Goal: Navigation & Orientation: Find specific page/section

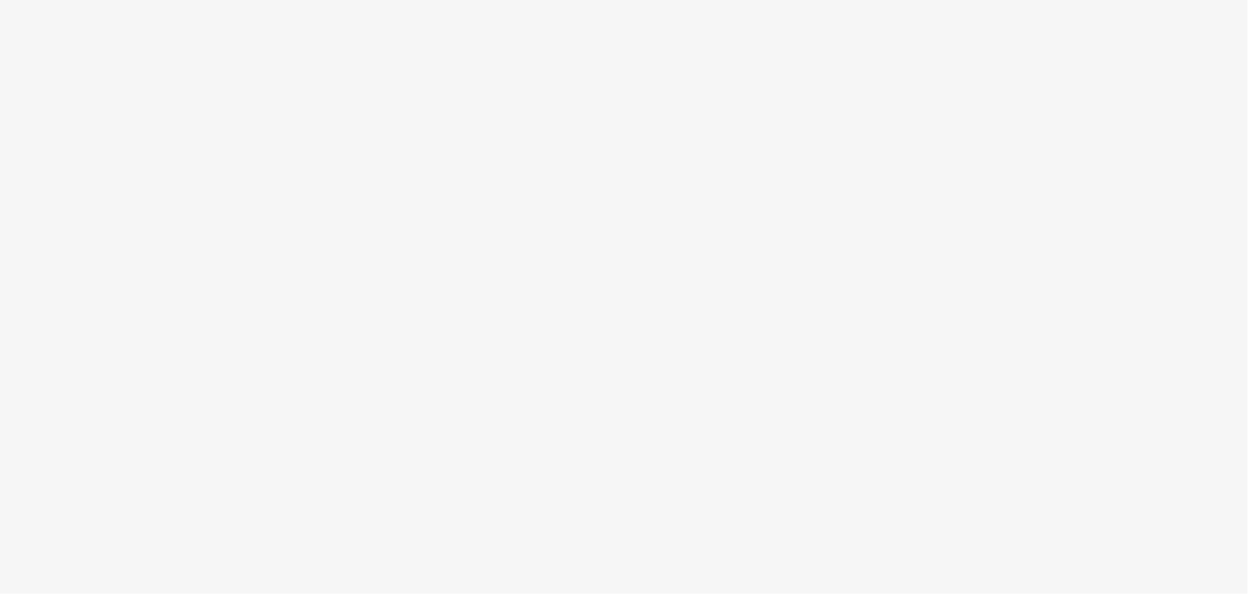
click at [674, 225] on body at bounding box center [624, 297] width 1248 height 594
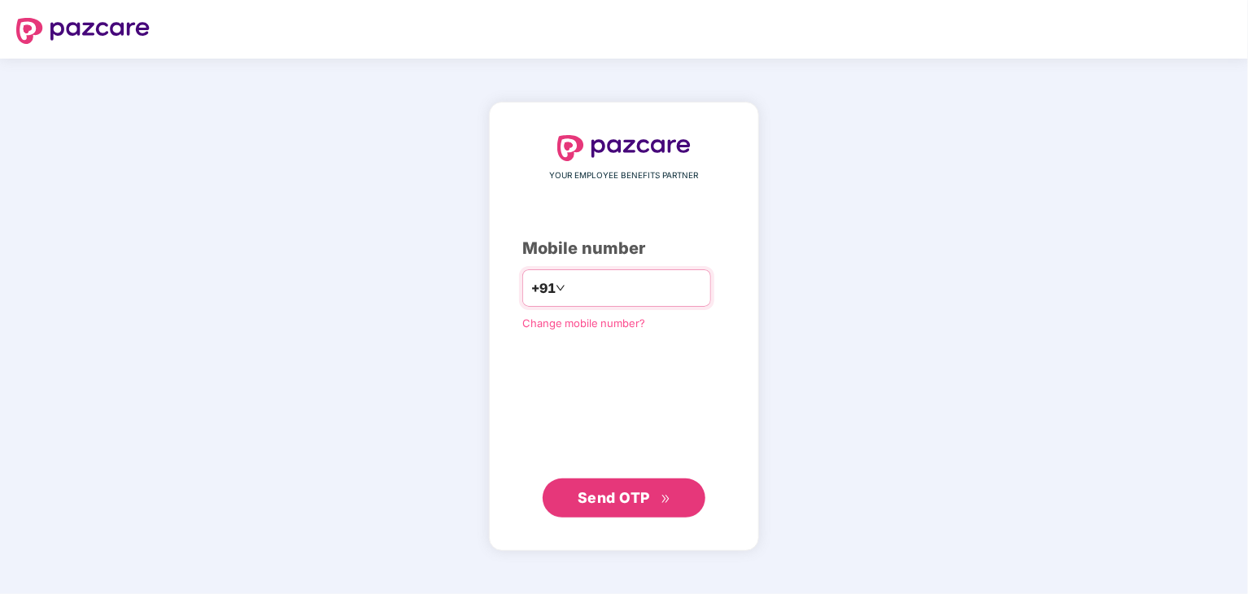
click at [569, 279] on input "number" at bounding box center [635, 288] width 133 height 26
type input "**********"
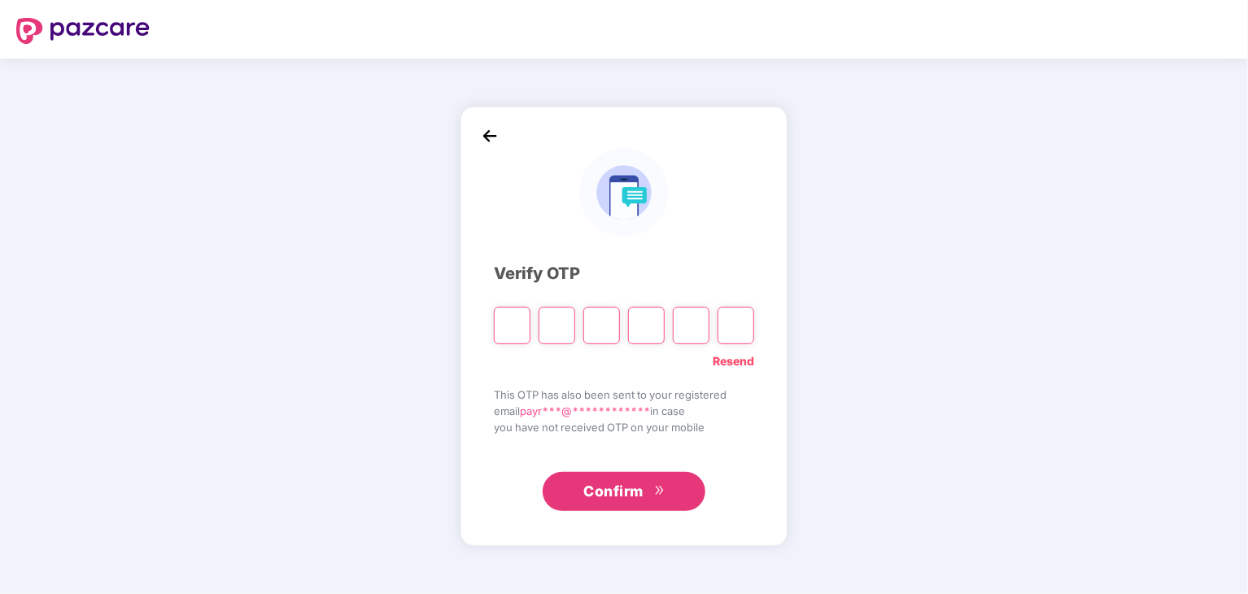
type input "*"
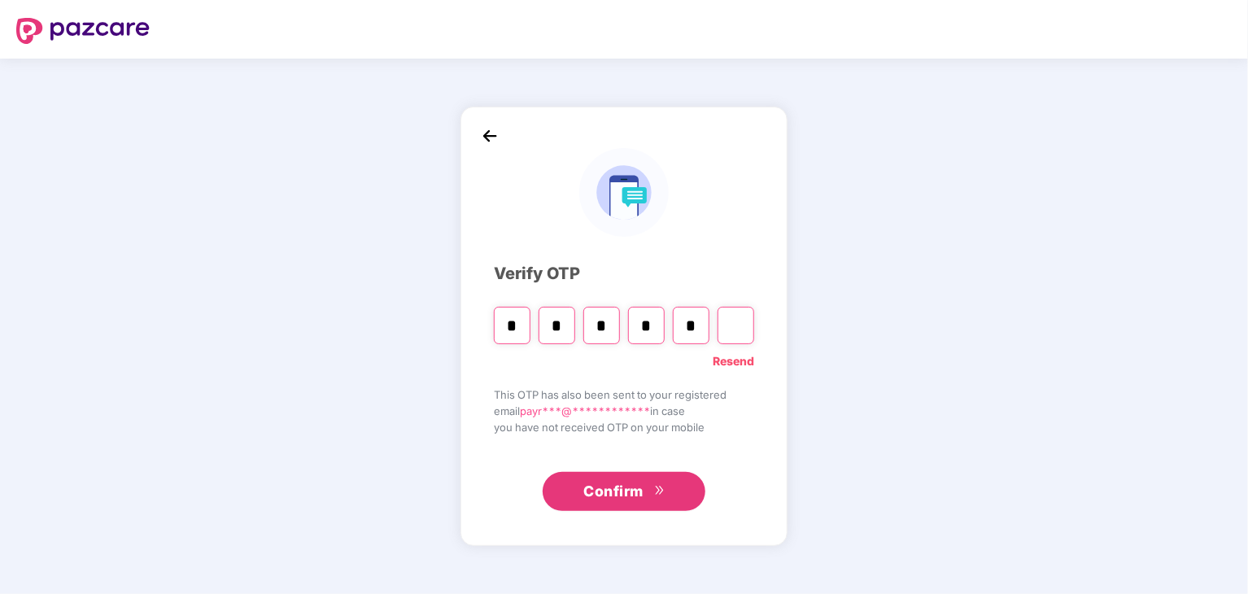
type input "*"
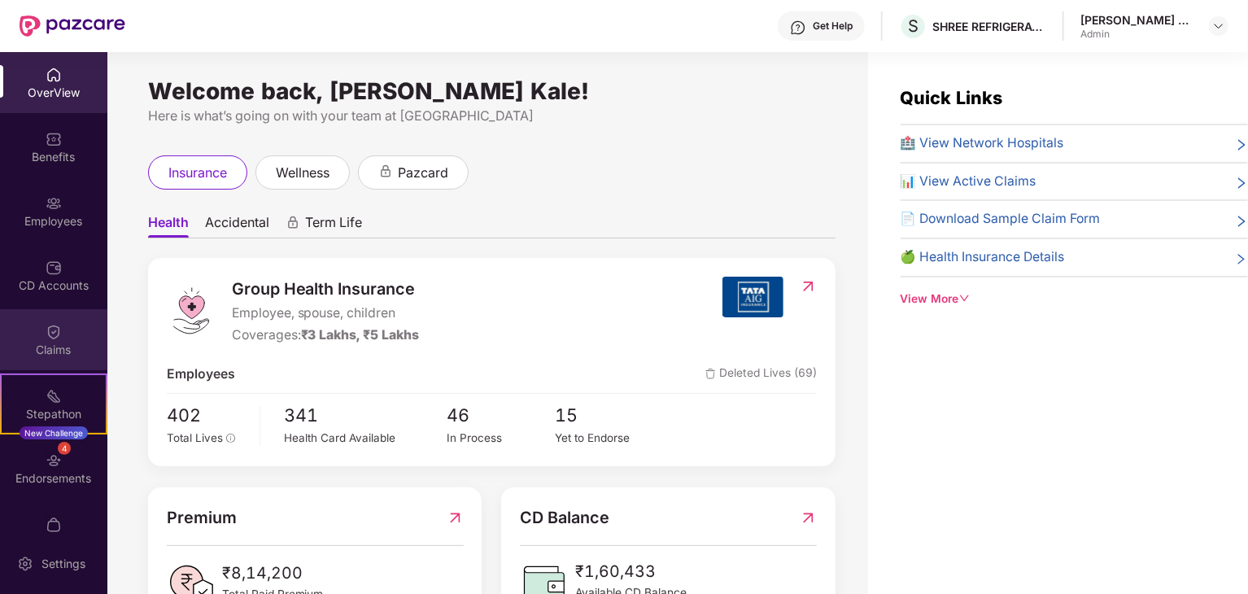
click at [38, 348] on div "Claims" at bounding box center [53, 350] width 107 height 16
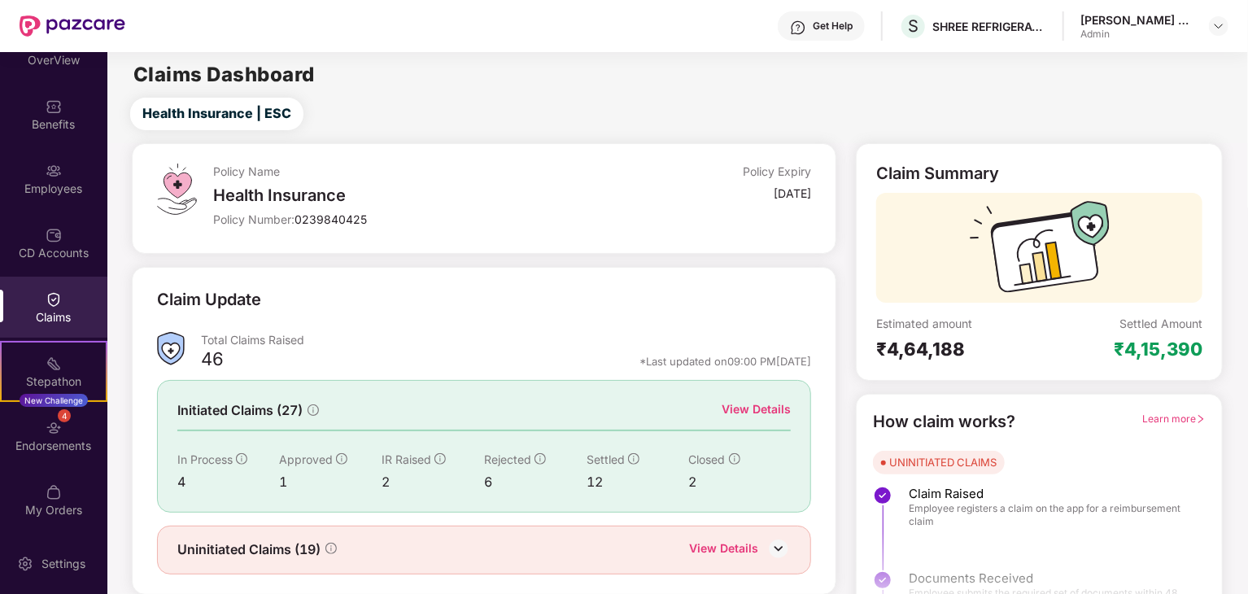
scroll to position [33, 0]
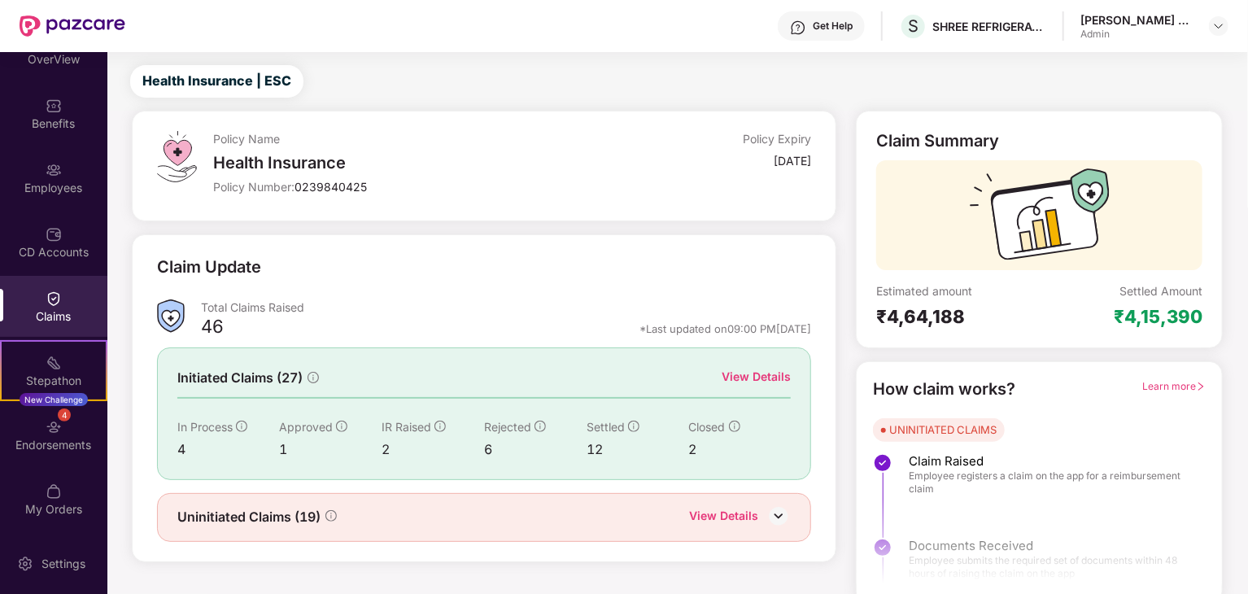
click at [68, 302] on div "Claims" at bounding box center [53, 306] width 107 height 61
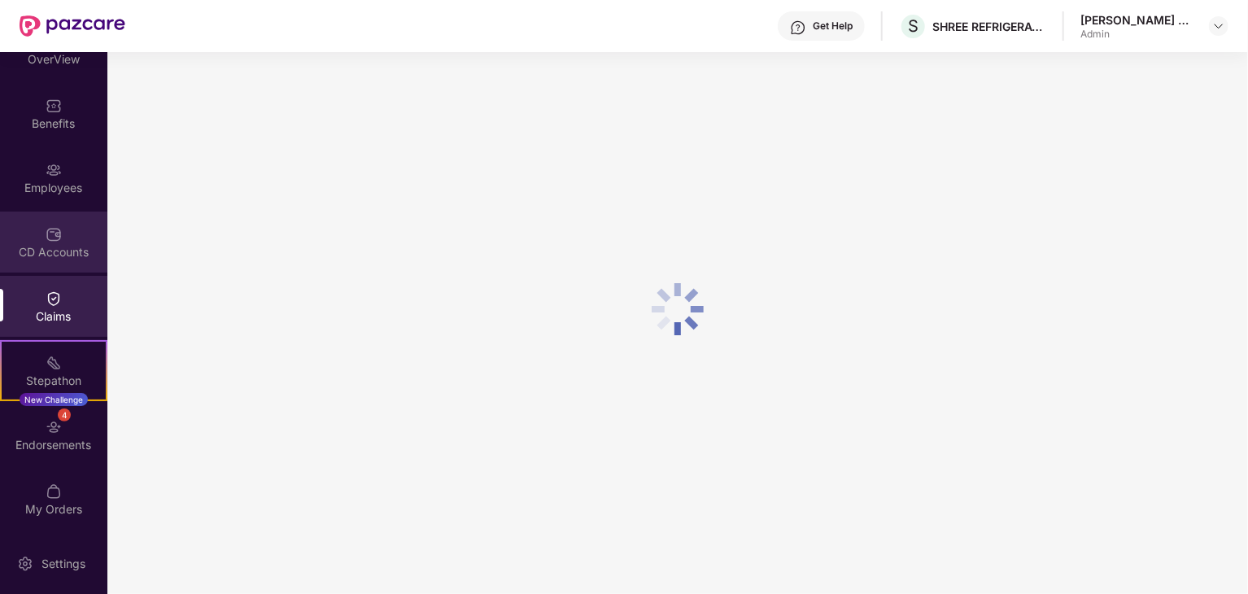
scroll to position [33, 0]
click at [61, 259] on div "CD Accounts" at bounding box center [53, 241] width 107 height 61
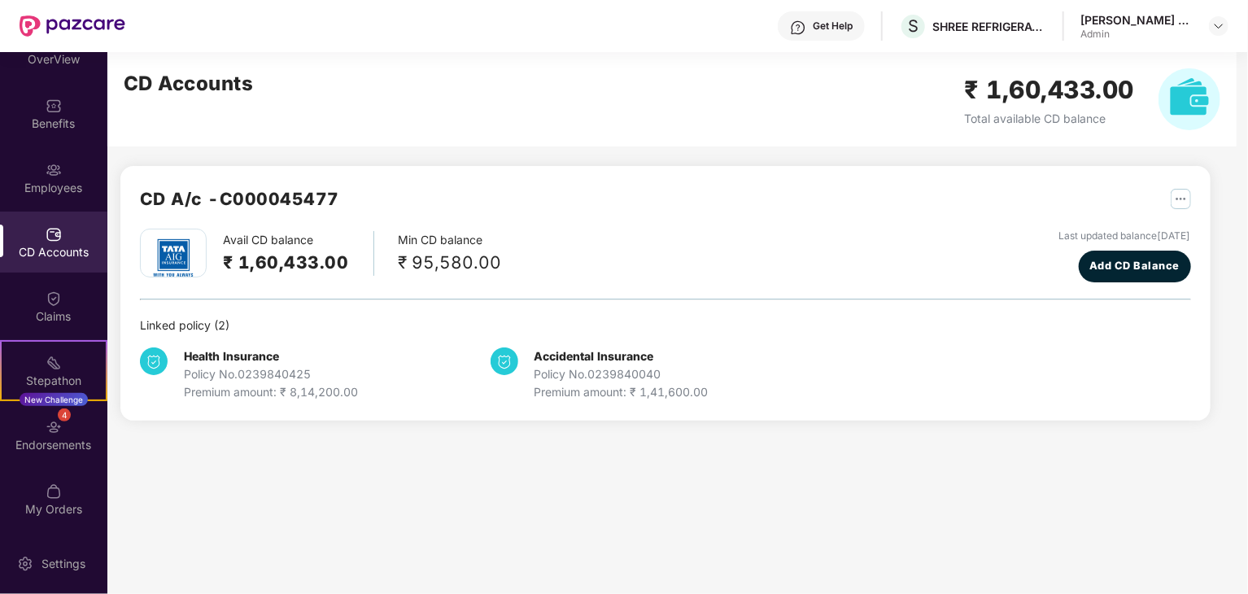
click at [65, 203] on div "Employees" at bounding box center [53, 177] width 107 height 61
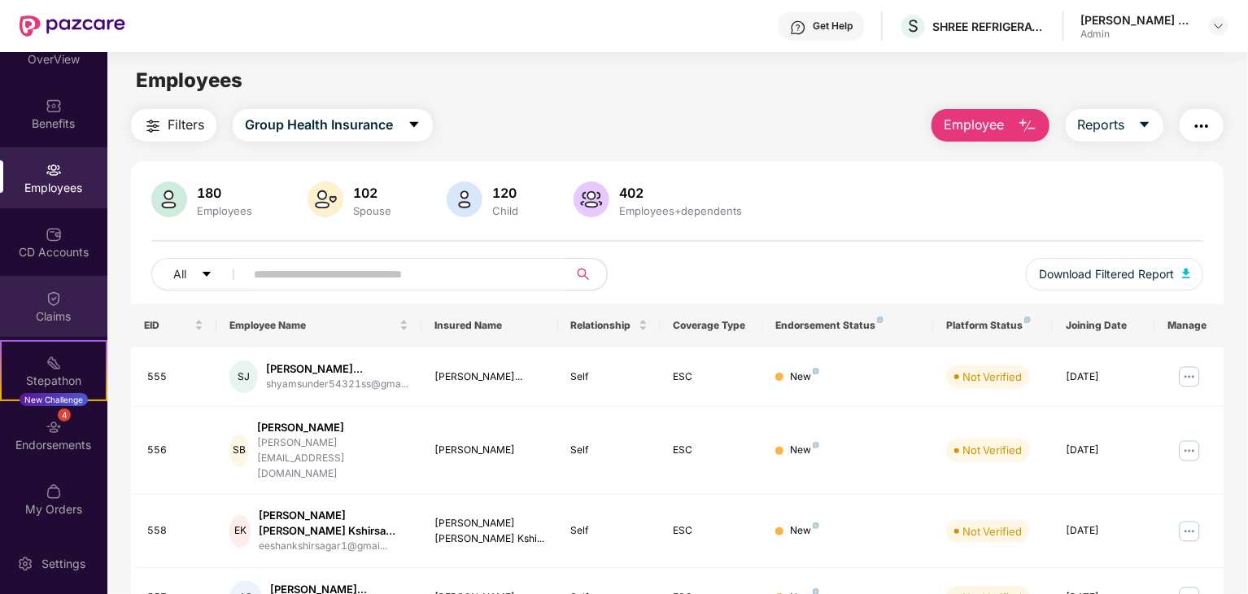
click at [65, 300] on div "Claims" at bounding box center [53, 306] width 107 height 61
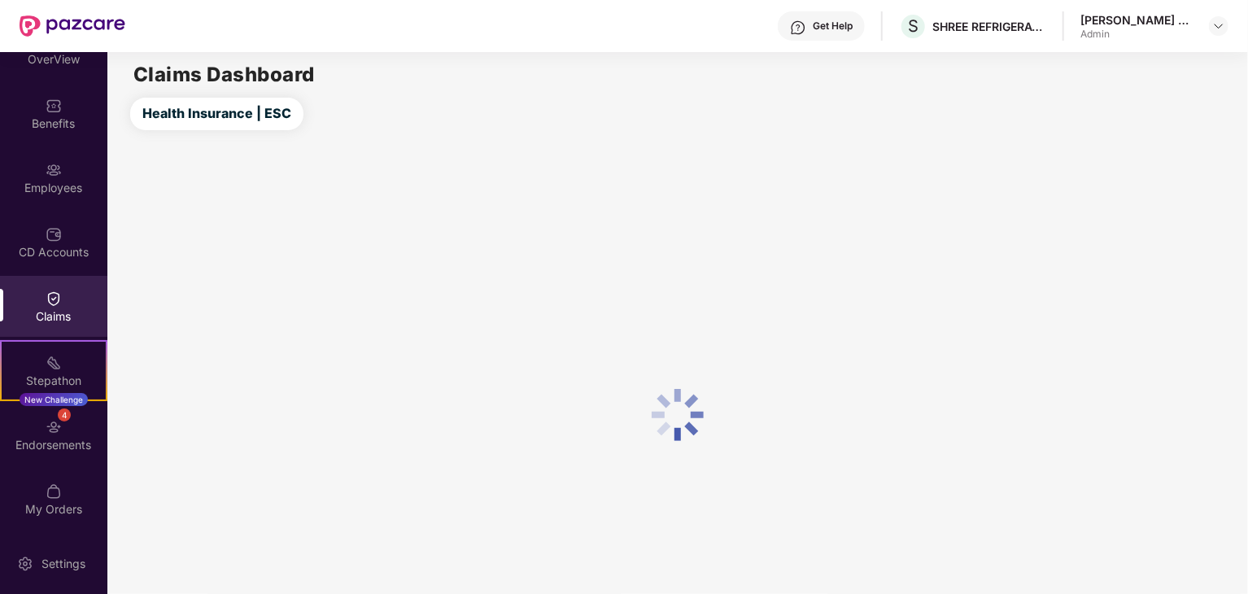
click at [65, 300] on div "Claims" at bounding box center [53, 306] width 107 height 61
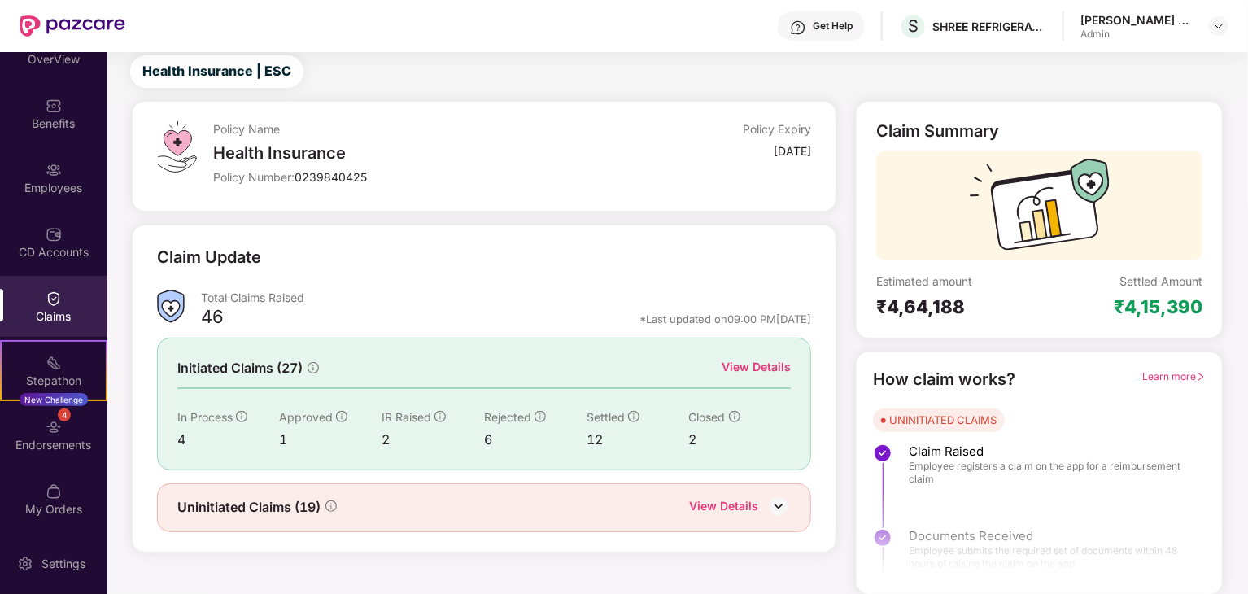
scroll to position [42, 0]
click at [55, 249] on div "CD Accounts" at bounding box center [53, 252] width 107 height 16
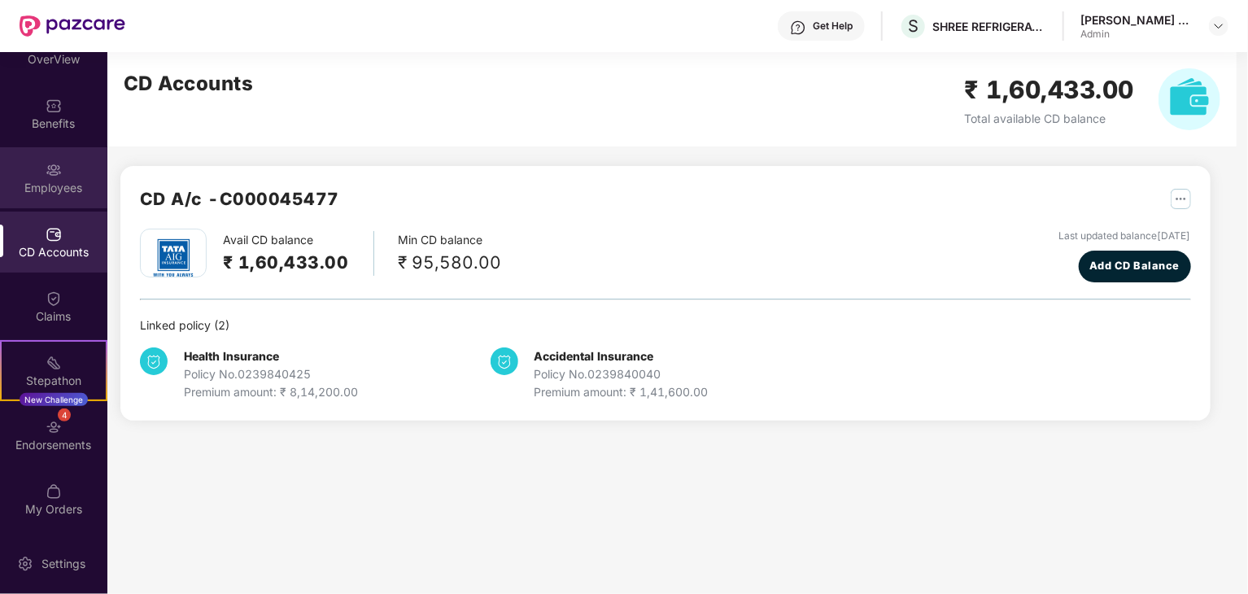
click at [55, 155] on div "Employees" at bounding box center [53, 177] width 107 height 61
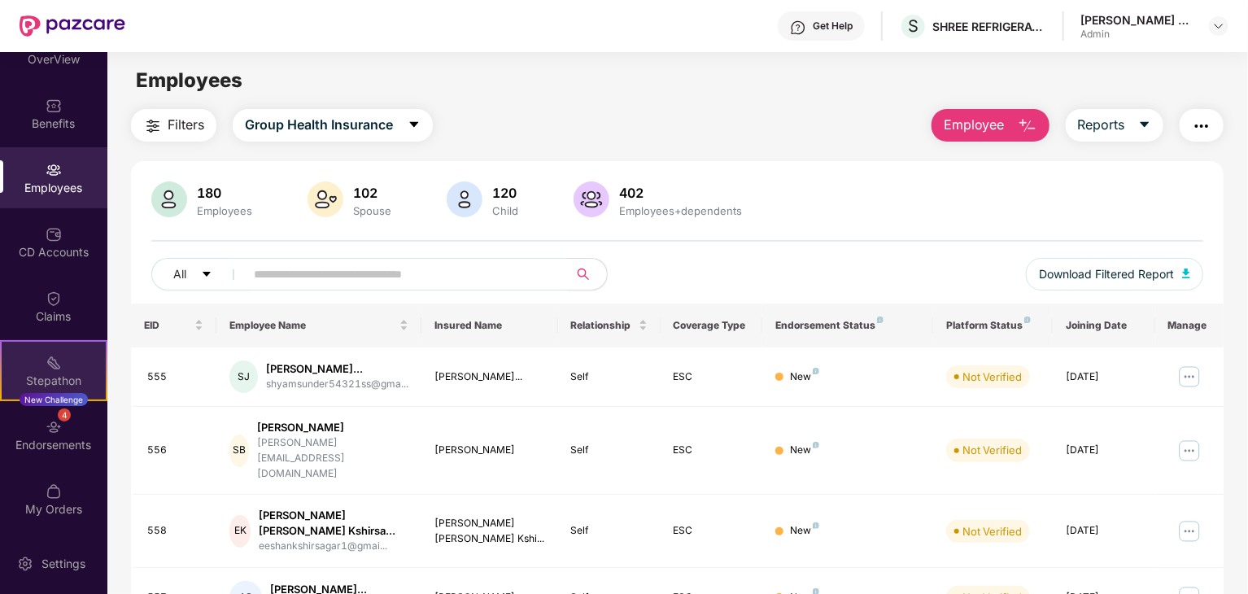
click at [36, 380] on div "Stepathon" at bounding box center [54, 381] width 104 height 16
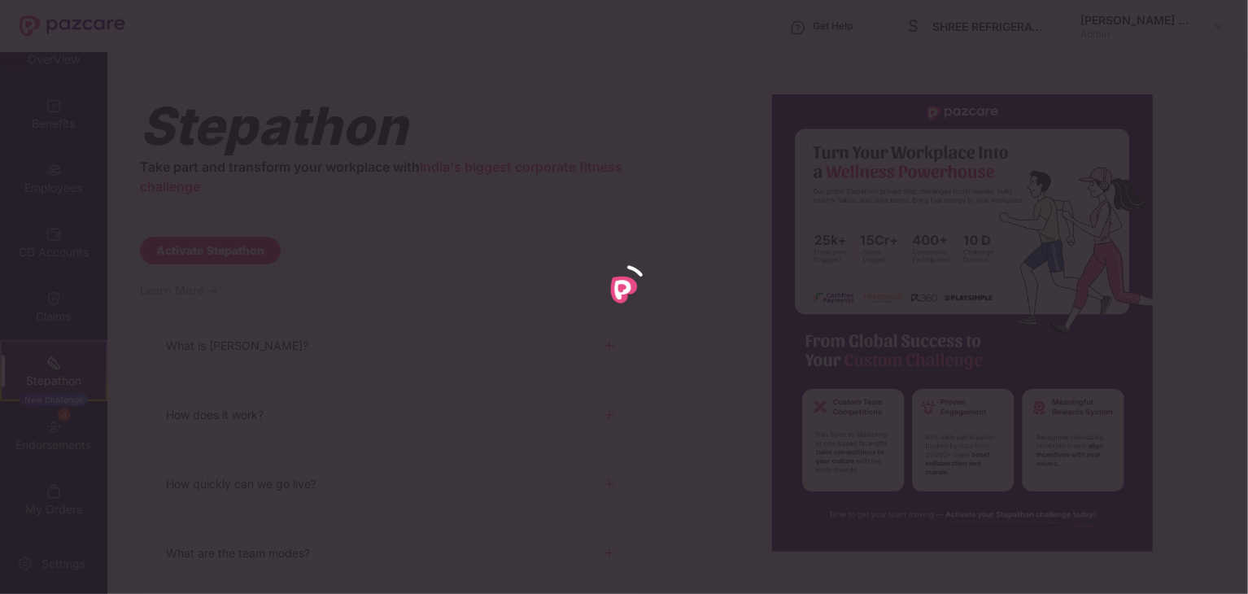
click at [53, 517] on div at bounding box center [624, 297] width 1248 height 594
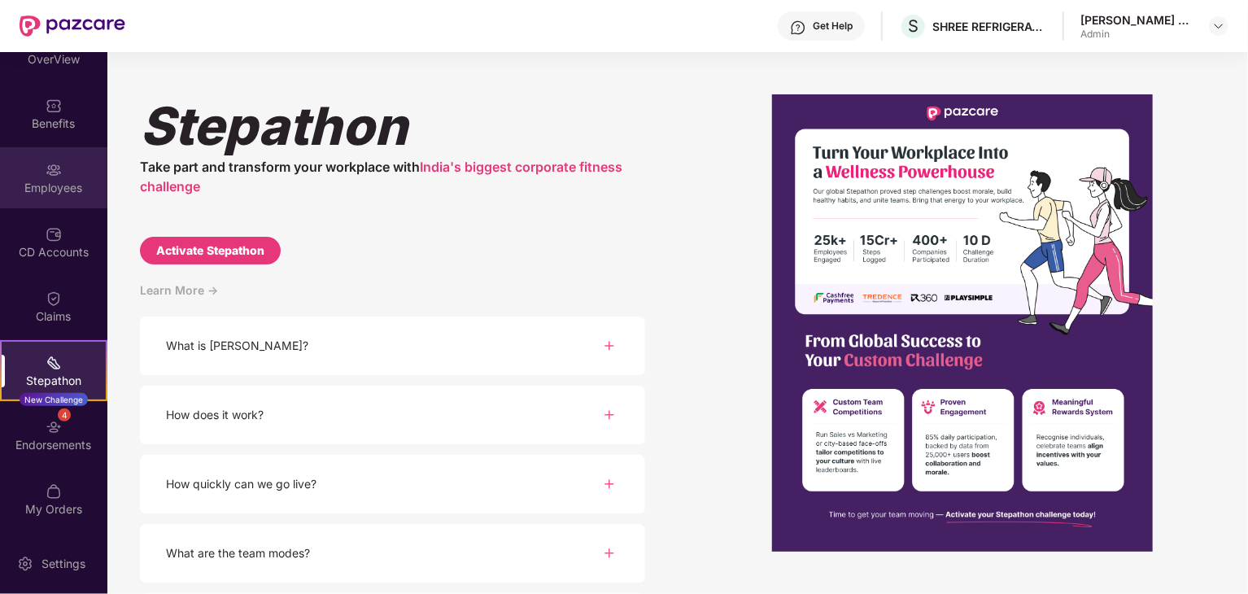
click at [62, 185] on div "Employees" at bounding box center [53, 188] width 107 height 16
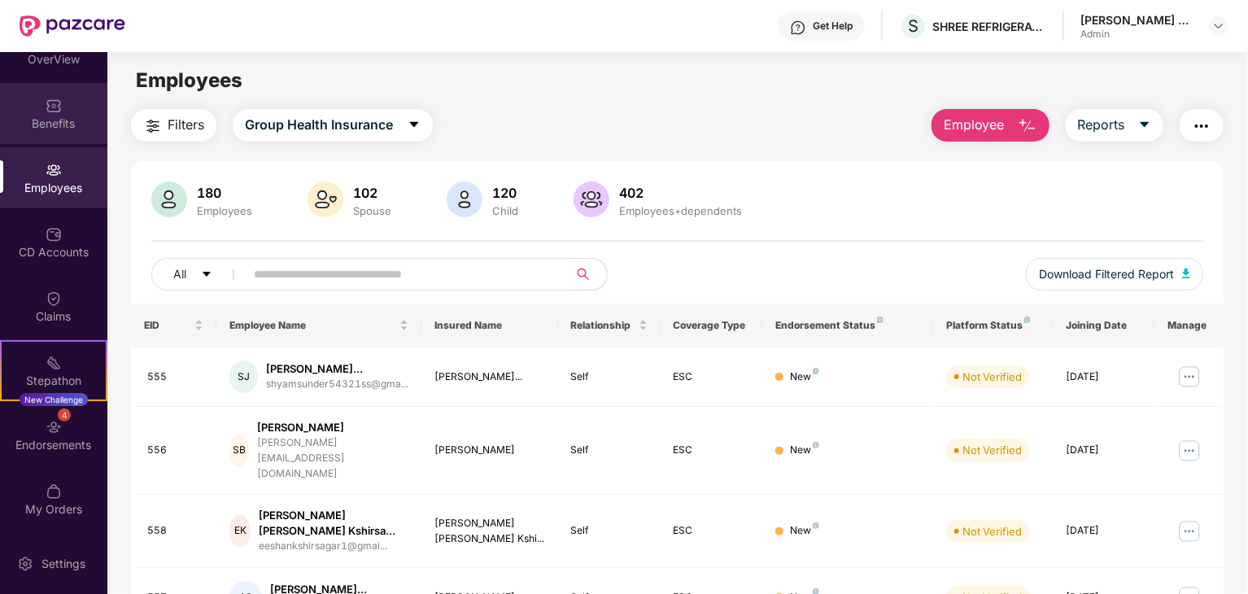
click at [72, 131] on div "Benefits" at bounding box center [53, 113] width 107 height 61
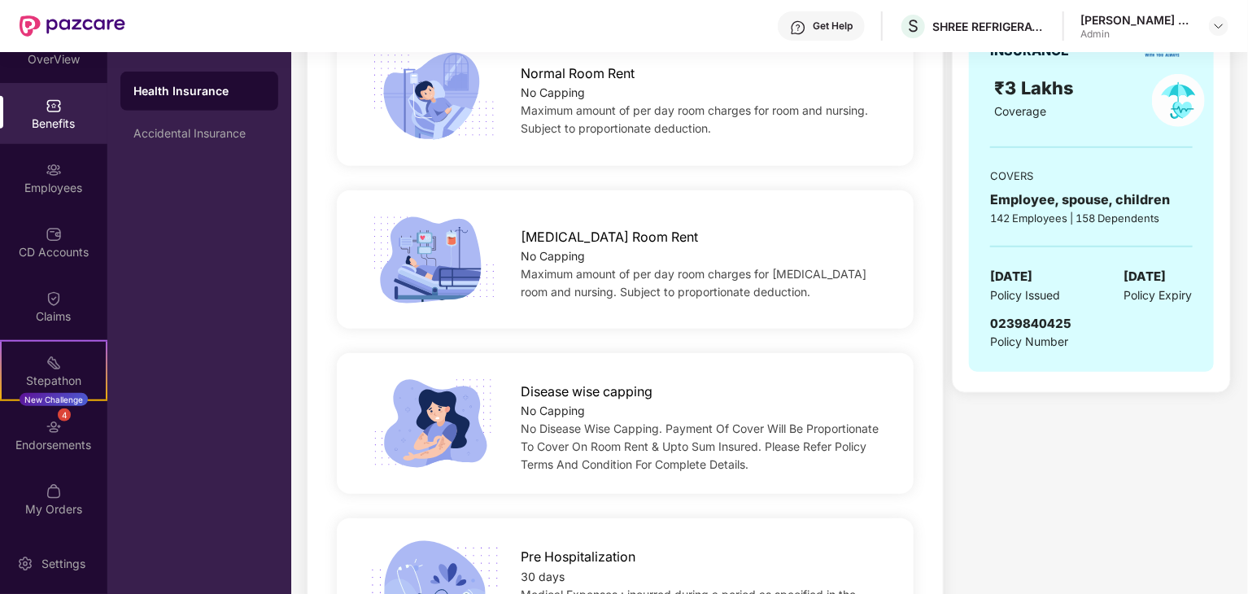
scroll to position [618, 0]
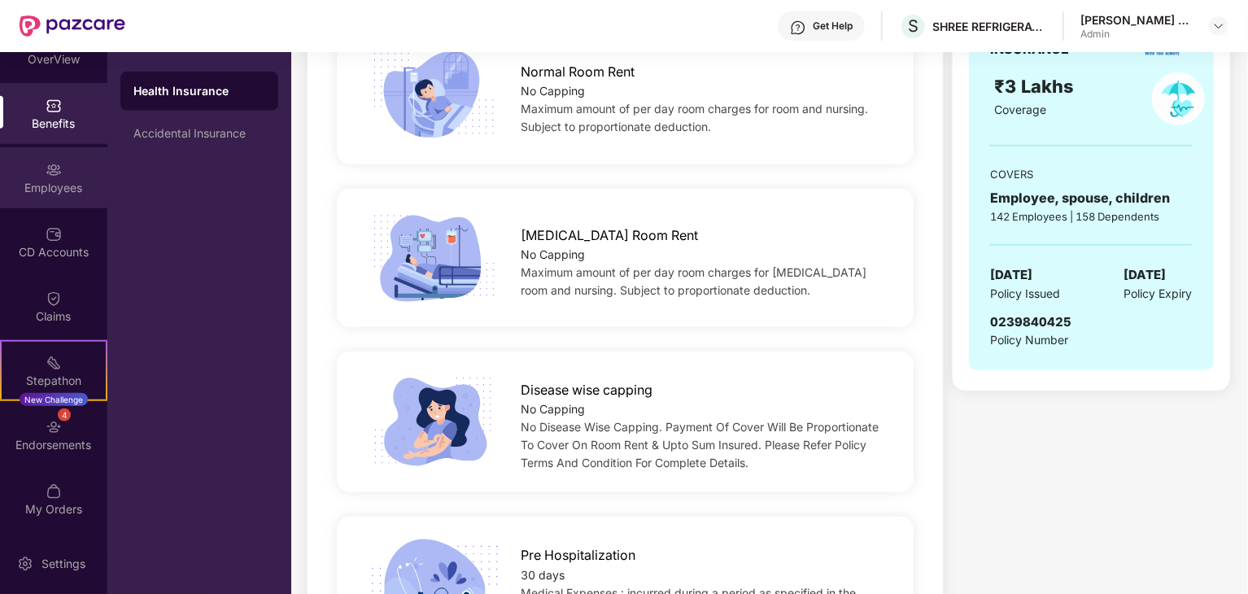
click at [63, 160] on div "Employees" at bounding box center [53, 177] width 107 height 61
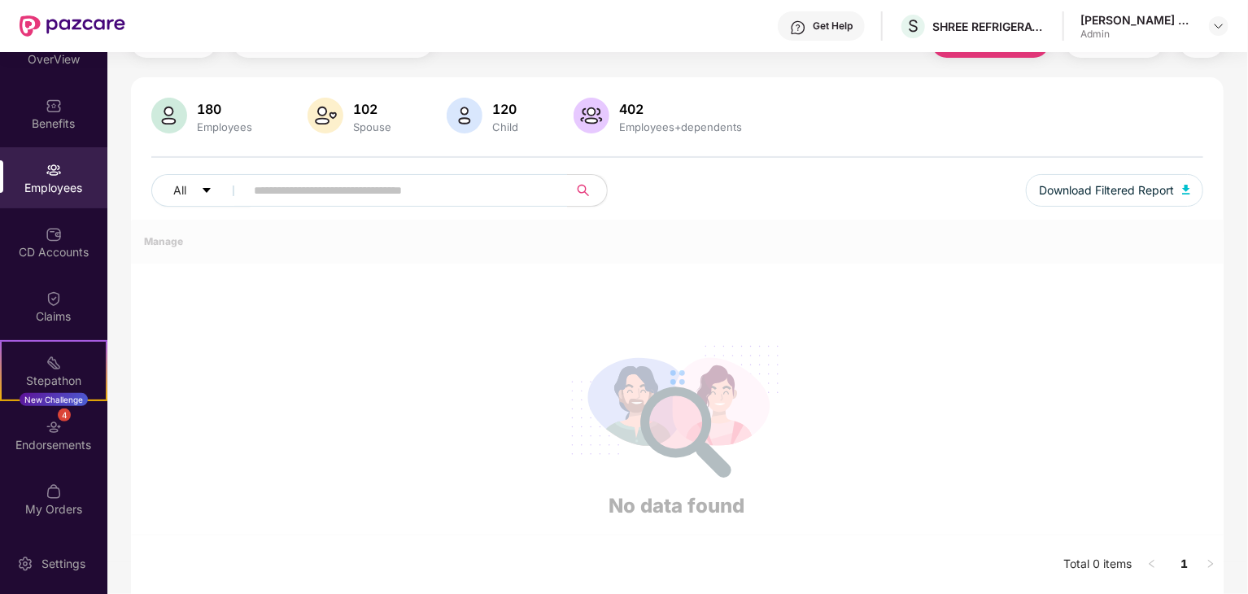
scroll to position [417, 0]
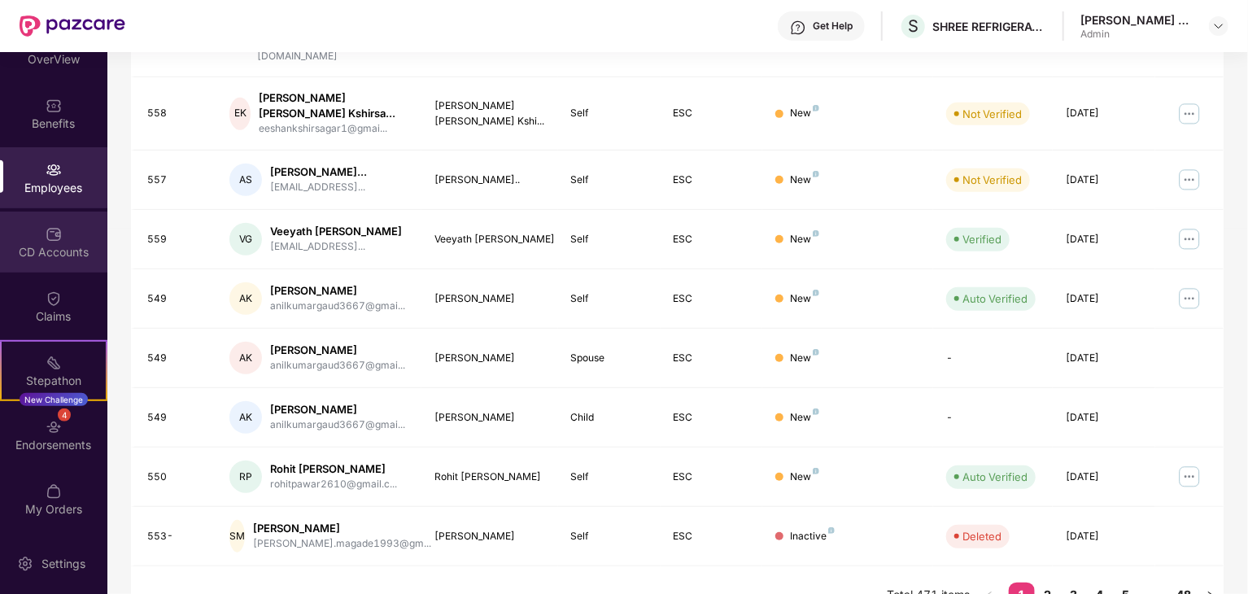
click at [56, 226] on img at bounding box center [54, 234] width 16 height 16
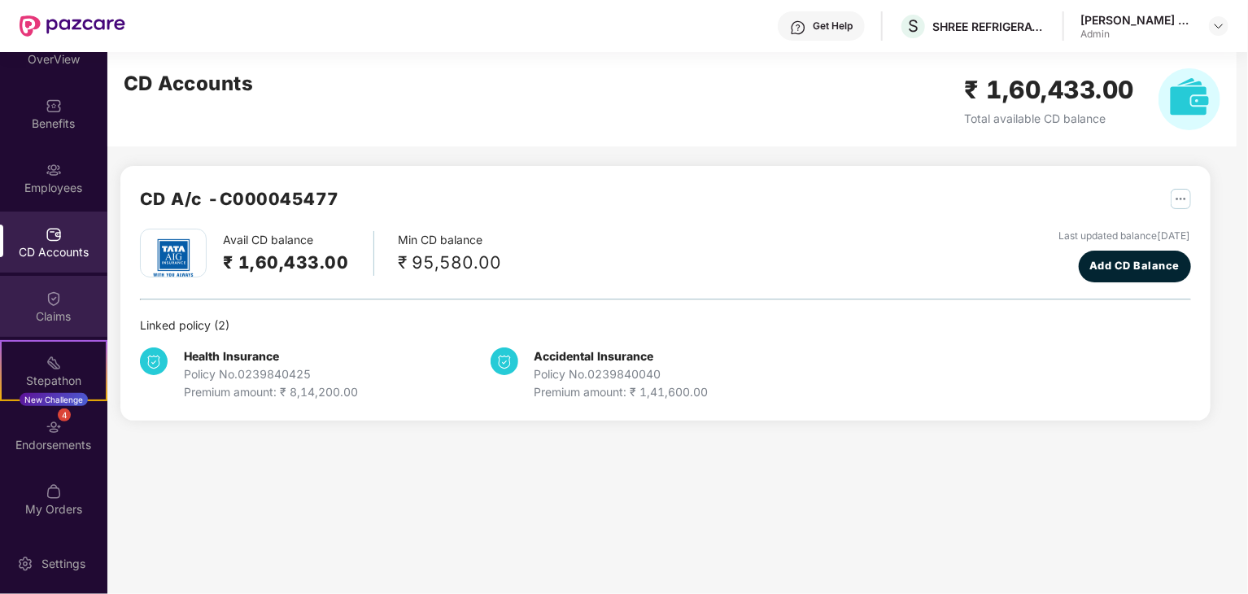
click at [46, 307] on div "Claims" at bounding box center [53, 306] width 107 height 61
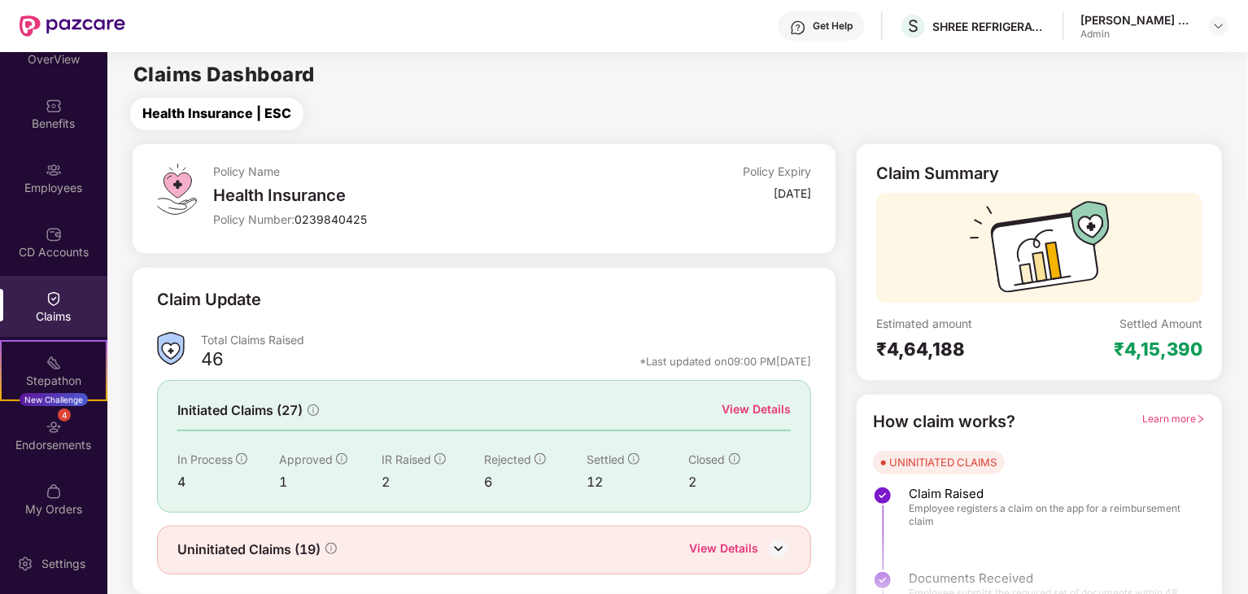
click at [278, 117] on span "Health Insurance | ESC" at bounding box center [216, 113] width 149 height 20
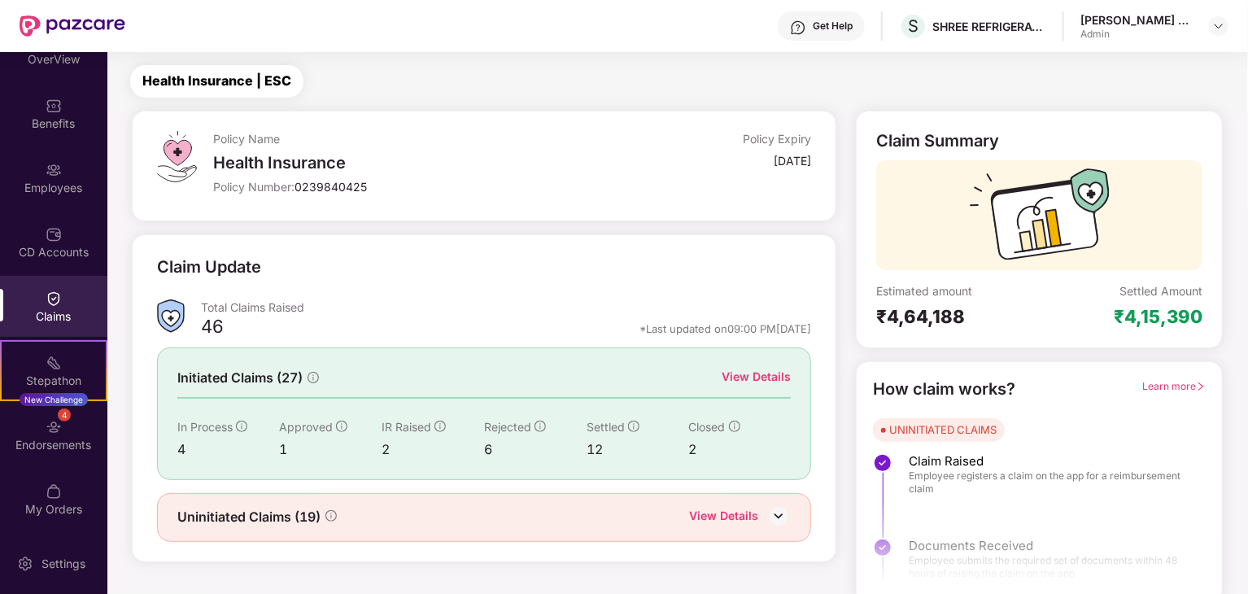
scroll to position [42, 0]
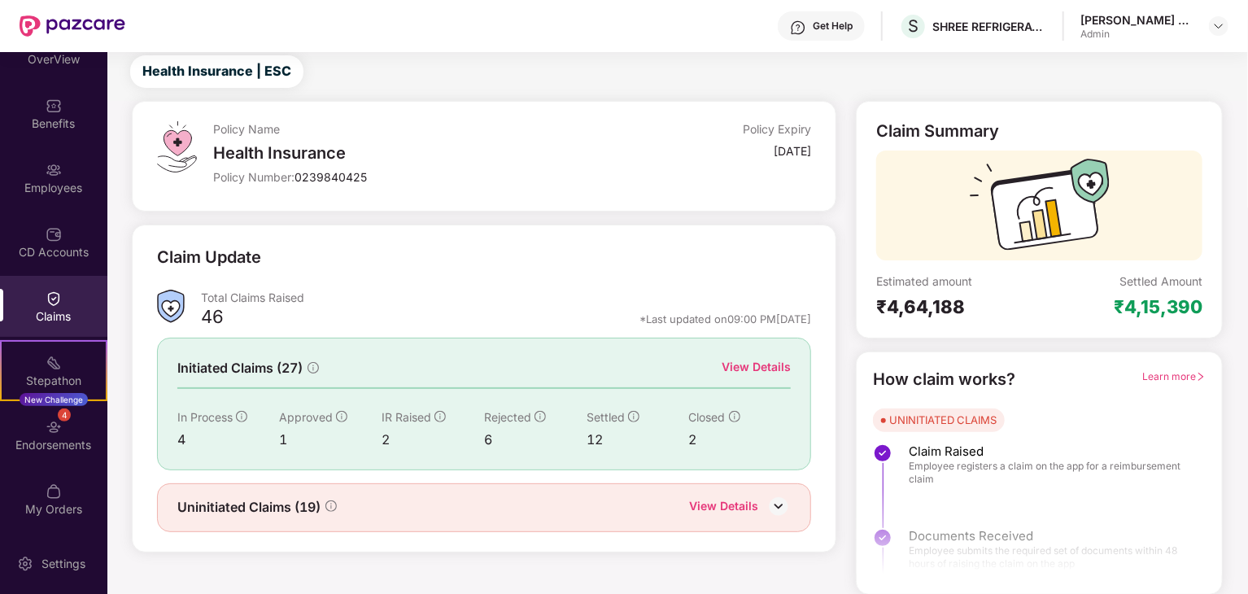
click at [745, 508] on div "View Details" at bounding box center [723, 507] width 69 height 21
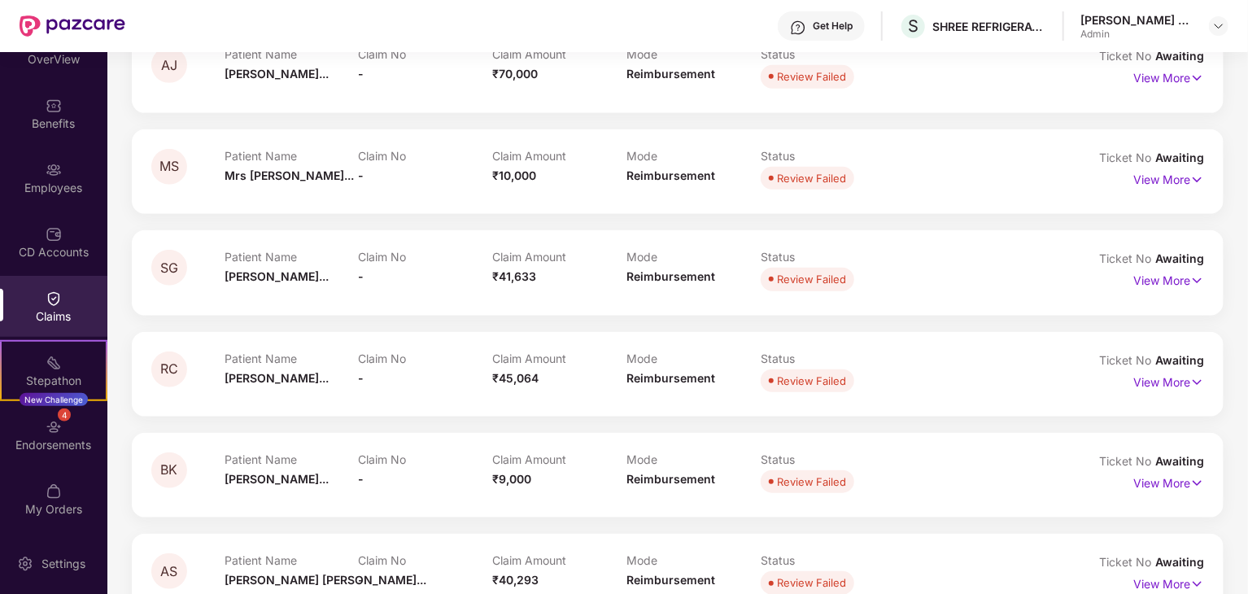
scroll to position [628, 0]
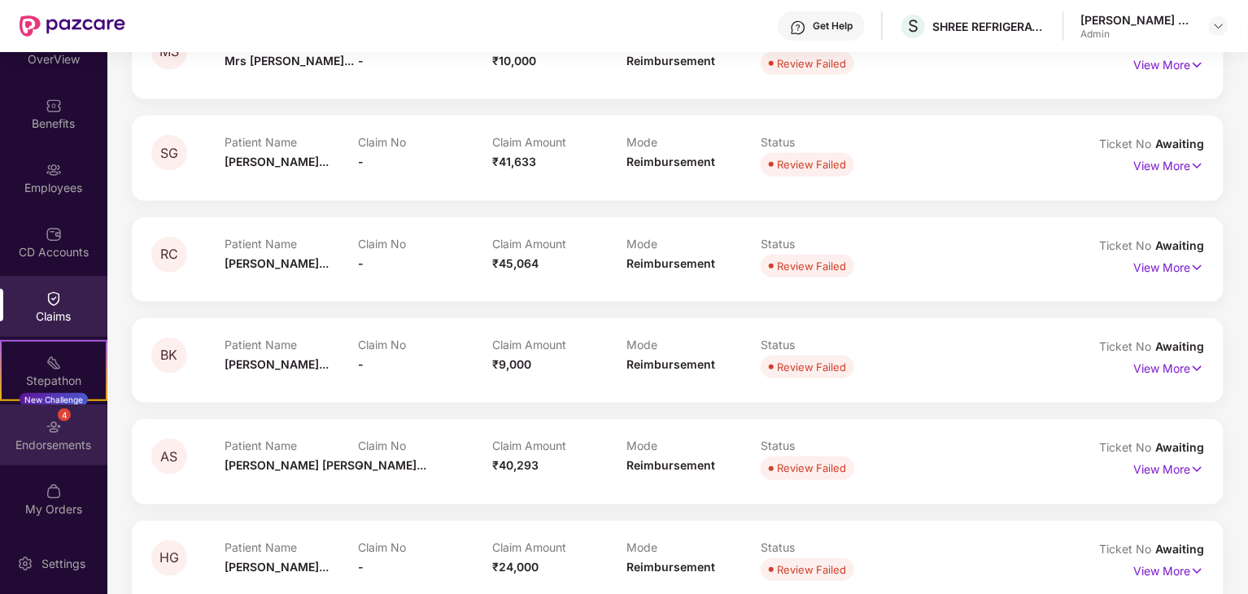
click at [50, 415] on div "4 Endorsements" at bounding box center [53, 434] width 107 height 61
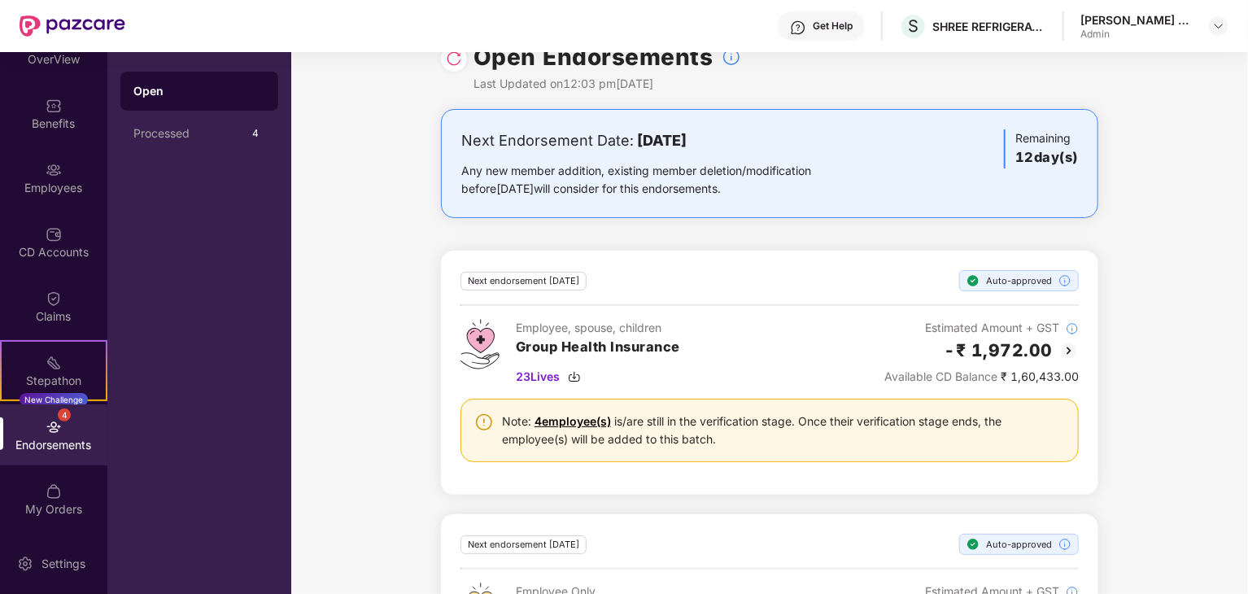
scroll to position [125, 0]
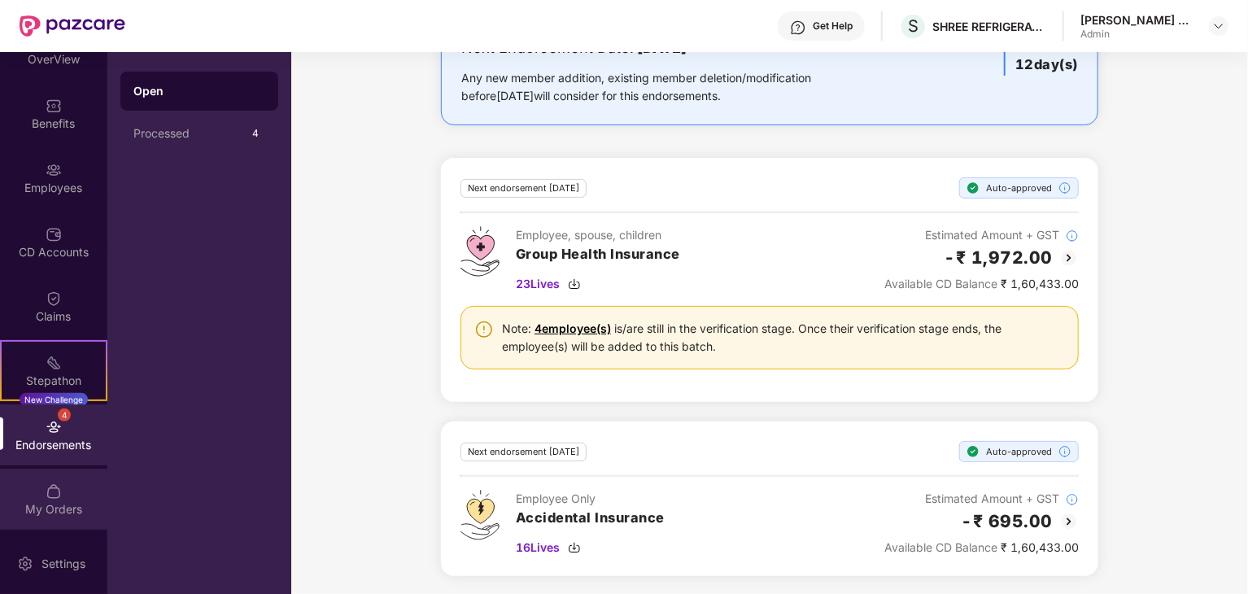
click at [47, 496] on img at bounding box center [54, 491] width 16 height 16
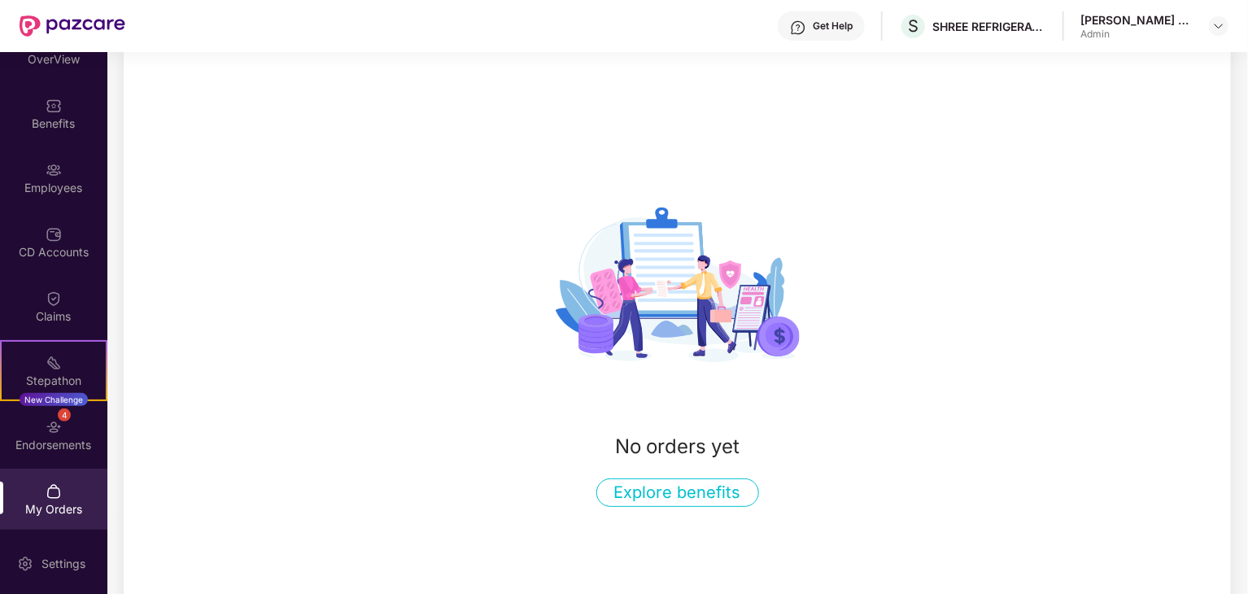
scroll to position [106, 0]
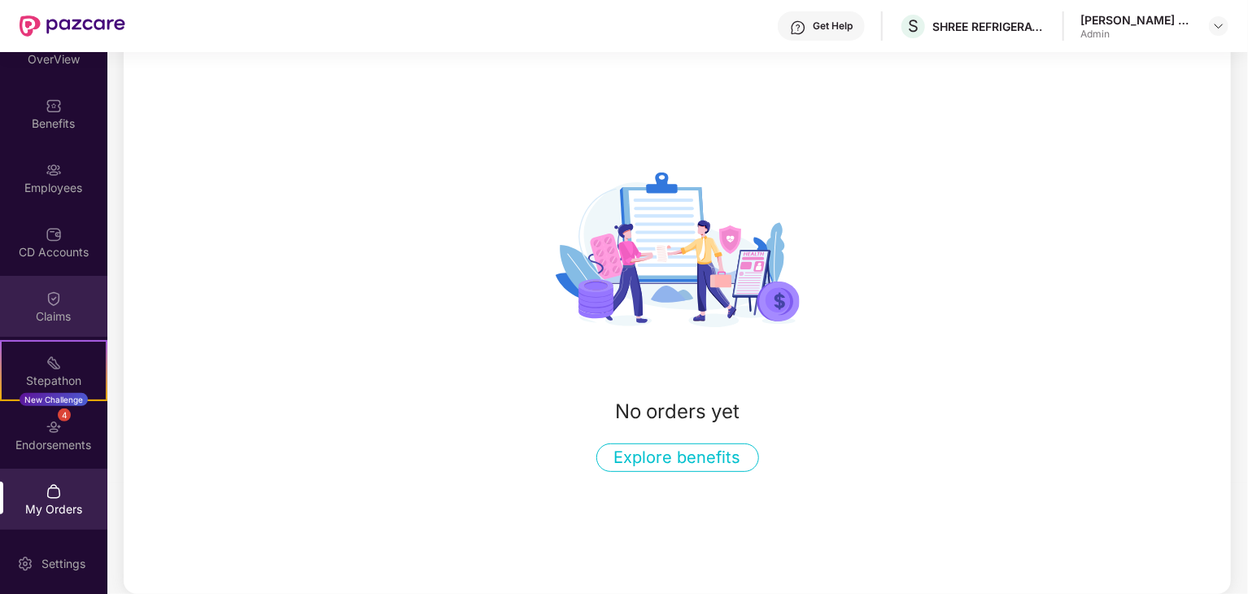
click at [41, 290] on div "Claims" at bounding box center [53, 306] width 107 height 61
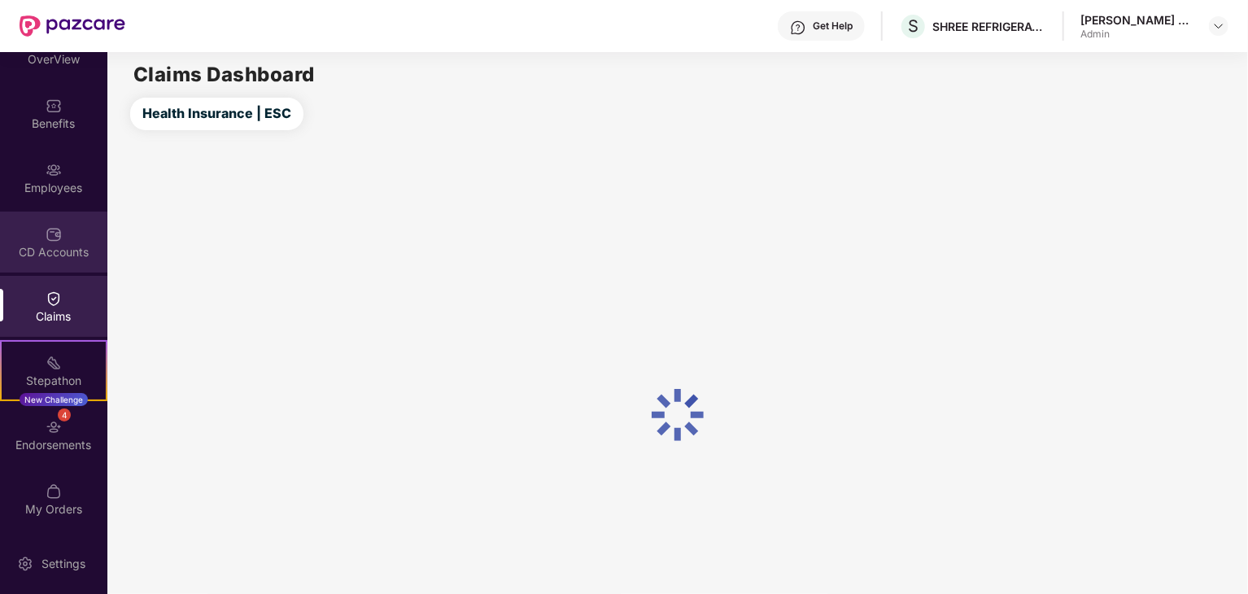
click at [68, 212] on div "CD Accounts" at bounding box center [53, 241] width 107 height 61
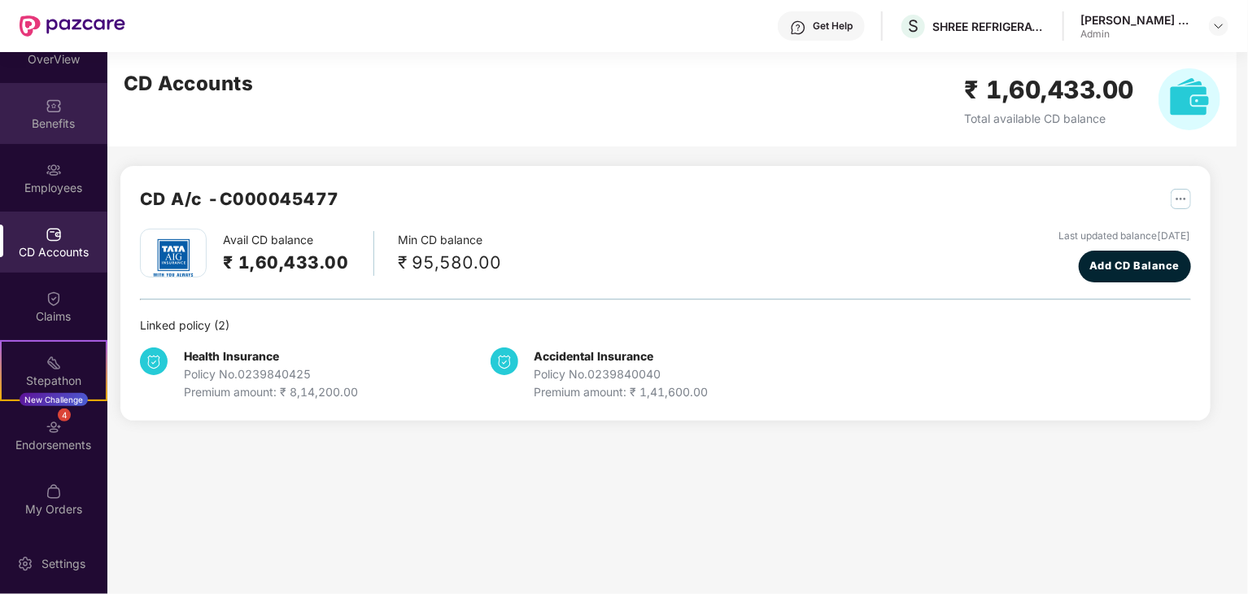
click at [53, 105] on img at bounding box center [54, 106] width 16 height 16
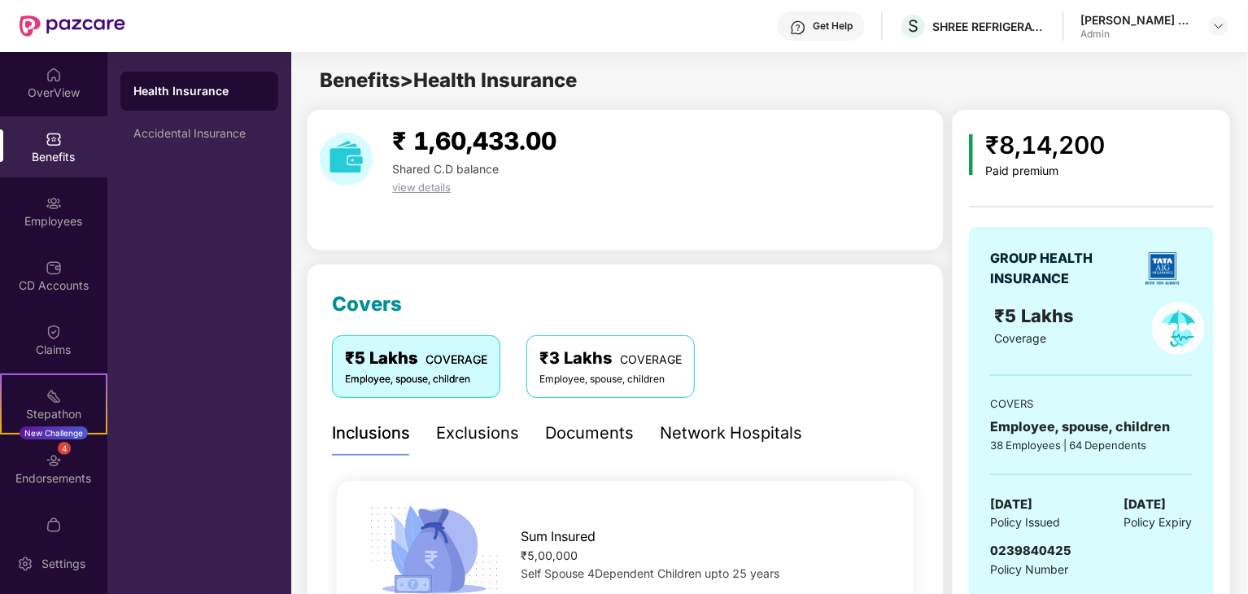
click at [53, 105] on div "OverView" at bounding box center [53, 82] width 107 height 61
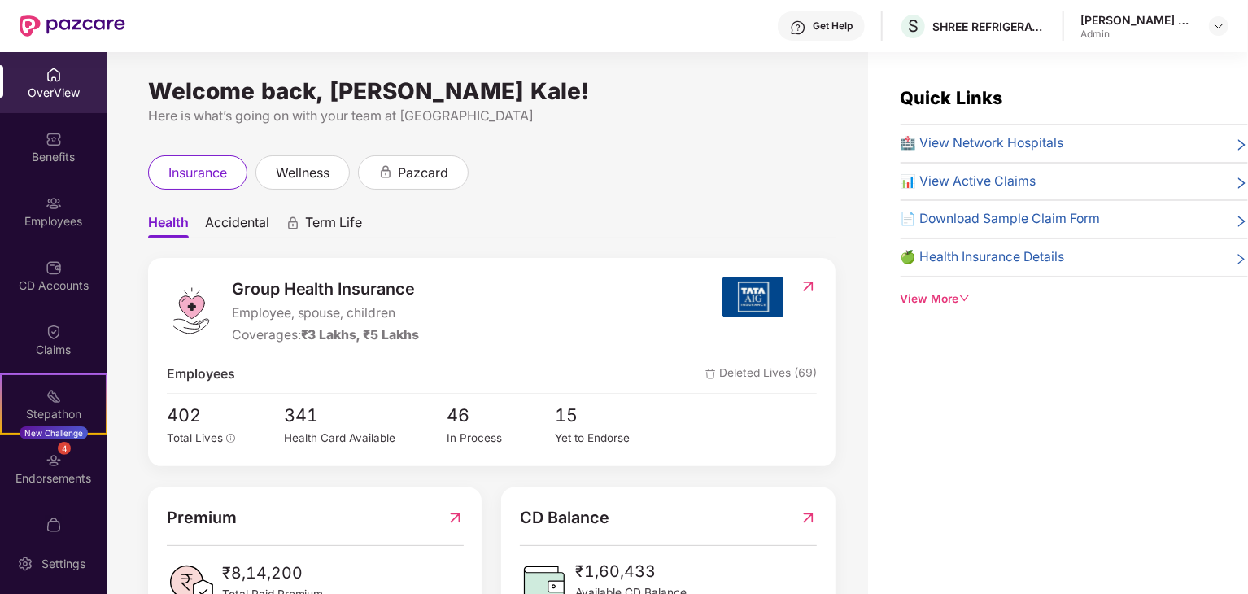
click at [961, 216] on span "📄 Download Sample Claim Form" at bounding box center [1000, 219] width 200 height 20
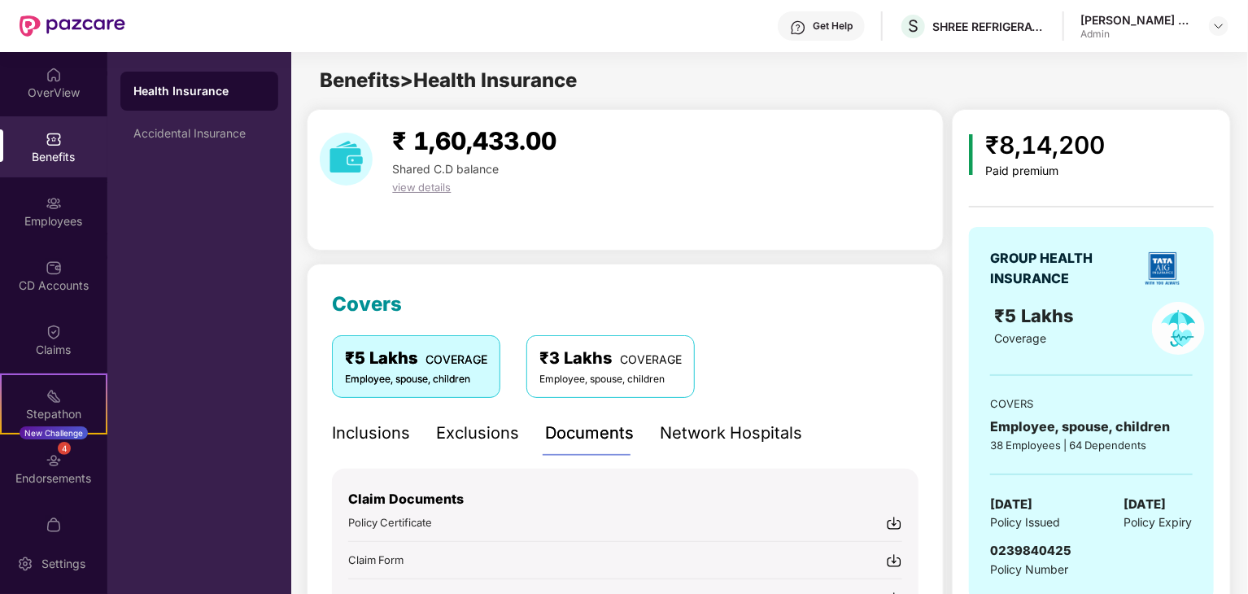
click at [53, 138] on img at bounding box center [54, 139] width 16 height 16
drag, startPoint x: 52, startPoint y: 116, endPoint x: 69, endPoint y: 77, distance: 42.6
click at [69, 77] on div "OverView Benefits Employees CD Accounts Claims Stepathon New Challenge 4 Endors…" at bounding box center [53, 292] width 107 height 481
click at [69, 77] on div "OverView" at bounding box center [53, 82] width 107 height 61
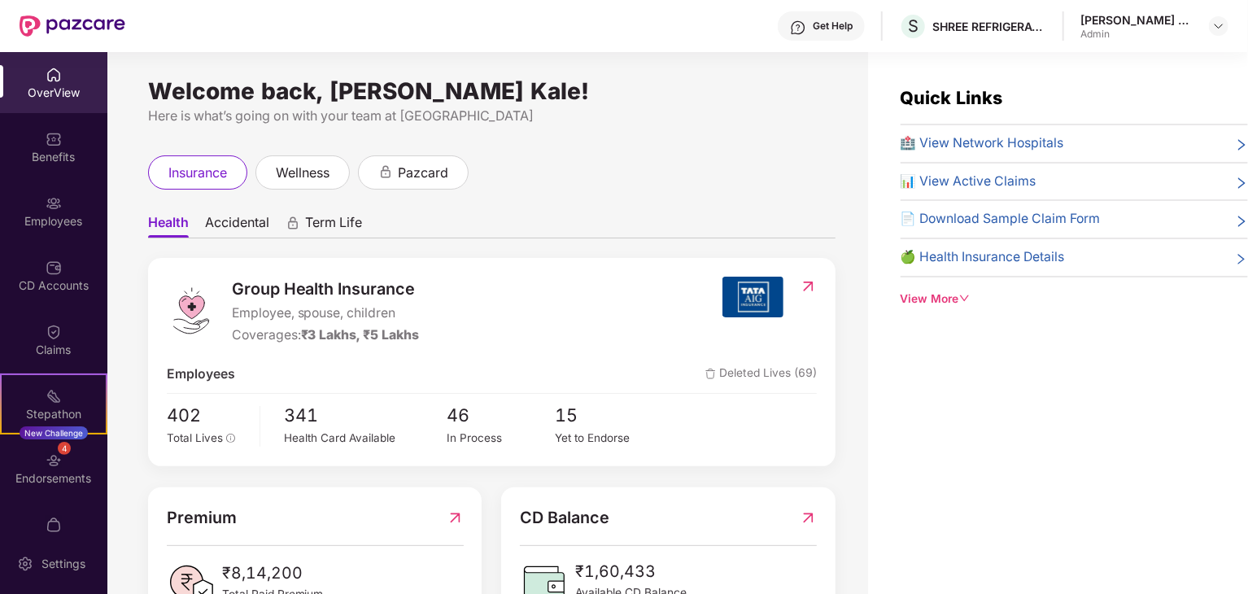
click at [1235, 222] on icon "right" at bounding box center [1241, 221] width 13 height 13
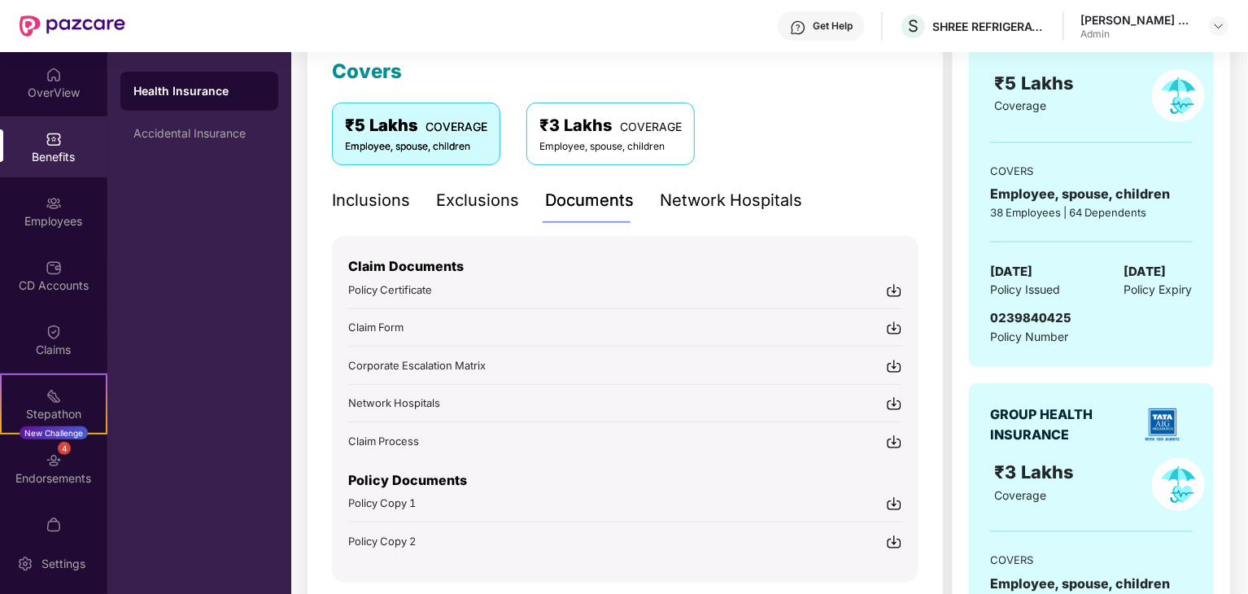
scroll to position [293, 0]
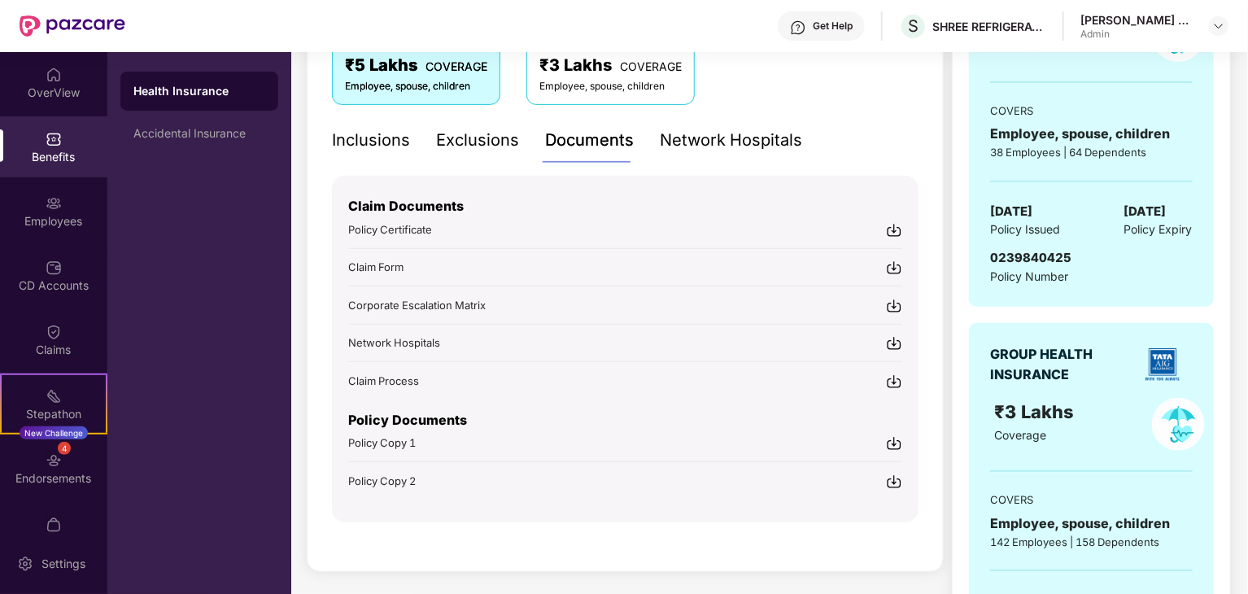
click at [895, 263] on img at bounding box center [894, 267] width 16 height 16
